Goal: Navigation & Orientation: Find specific page/section

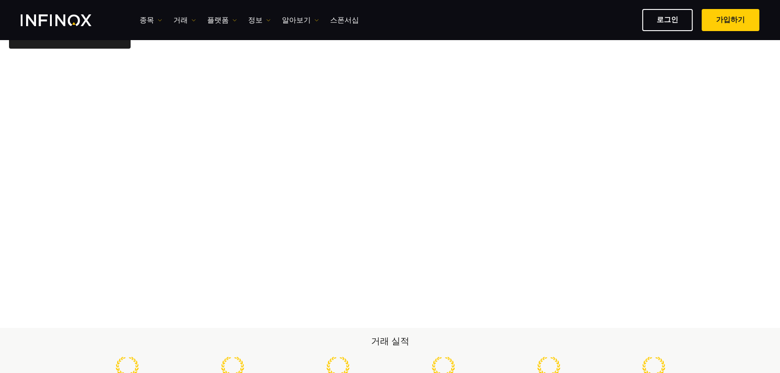
click at [98, 338] on h2 "거래 실적" at bounding box center [390, 341] width 631 height 13
click at [152, 21] on link "종목" at bounding box center [151, 20] width 23 height 11
click at [180, 22] on link "거래" at bounding box center [184, 20] width 23 height 11
click at [218, 20] on link "플랫폼" at bounding box center [222, 20] width 30 height 11
click at [253, 19] on link "정보" at bounding box center [259, 20] width 23 height 11
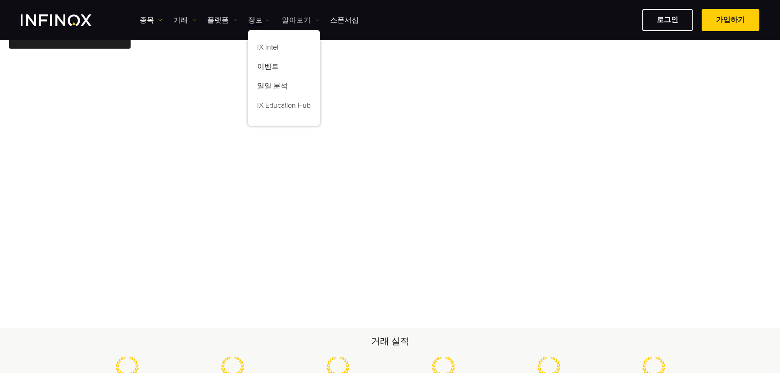
click at [287, 20] on link "알아보기" at bounding box center [300, 20] width 37 height 11
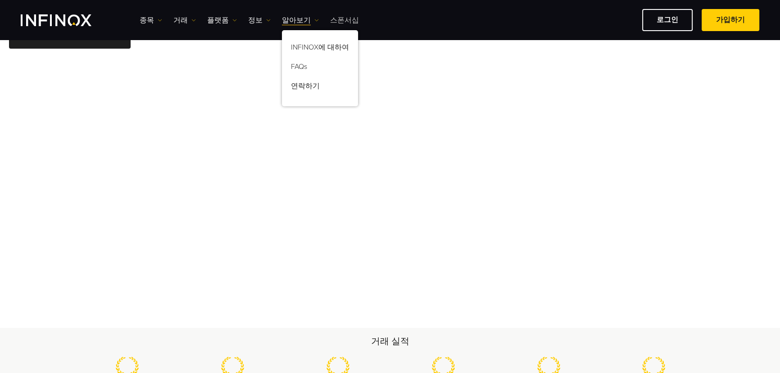
click at [330, 18] on link "스폰서십" at bounding box center [344, 20] width 29 height 11
click at [211, 21] on link "플랫폼" at bounding box center [222, 20] width 30 height 11
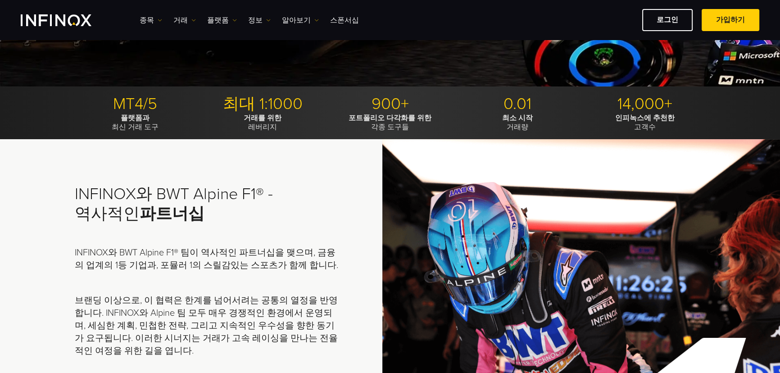
scroll to position [164, 0]
